Goal: Task Accomplishment & Management: Manage account settings

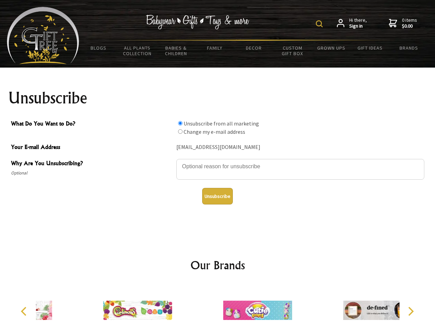
click at [320, 24] on img at bounding box center [319, 23] width 7 height 7
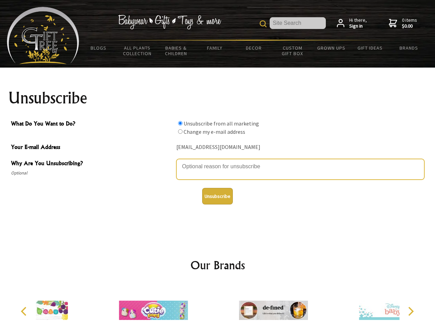
click at [218, 161] on textarea "Why Are You Unsubscribing?" at bounding box center [300, 169] width 248 height 21
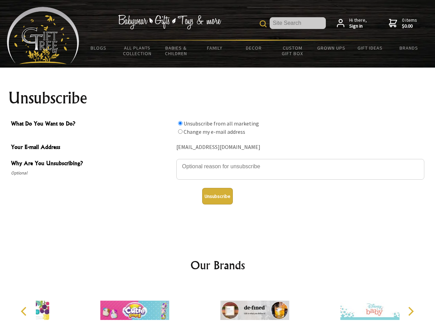
click at [180, 123] on input "What Do You Want to Do?" at bounding box center [180, 123] width 4 height 4
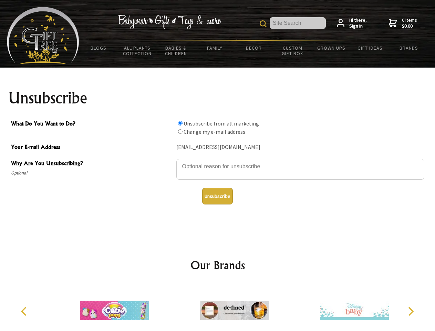
click at [180, 131] on input "What Do You Want to Do?" at bounding box center [180, 131] width 4 height 4
radio input "true"
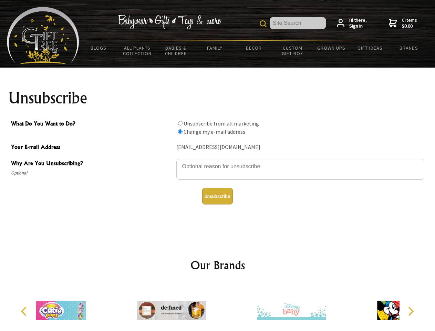
click at [217, 196] on button "Unsubscribe" at bounding box center [217, 196] width 31 height 17
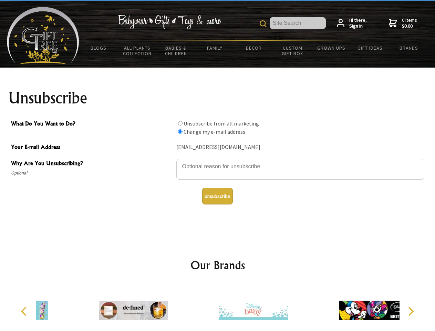
click at [25, 311] on icon "Previous" at bounding box center [24, 311] width 9 height 9
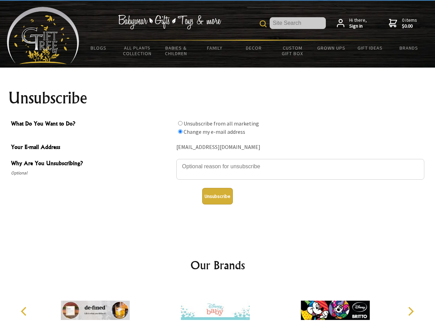
click at [411, 311] on icon "Next" at bounding box center [410, 311] width 9 height 9
